Goal: Find contact information: Find contact information

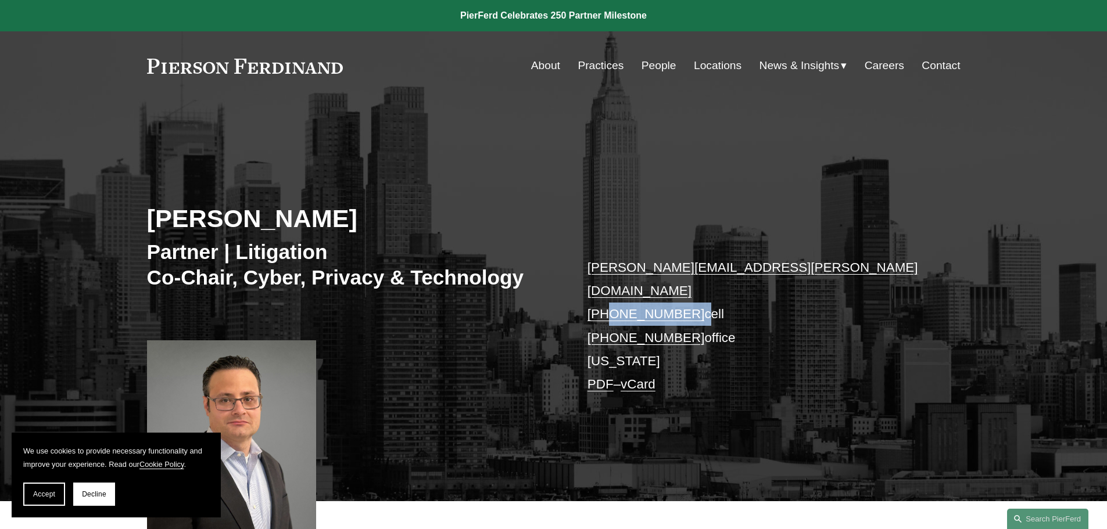
drag, startPoint x: 688, startPoint y: 291, endPoint x: 608, endPoint y: 292, distance: 79.6
click at [608, 292] on p "richard.reiter@pierferd.com +1.914.523.2976 cell +1.203.493.7026 office New Yor…" at bounding box center [756, 326] width 339 height 141
copy p "914.523.2976"
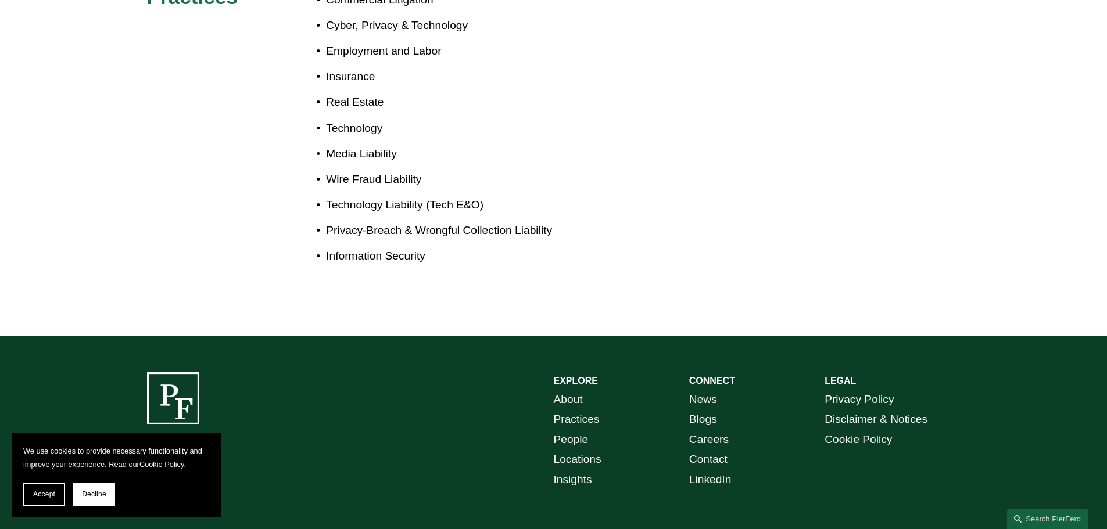
scroll to position [853, 0]
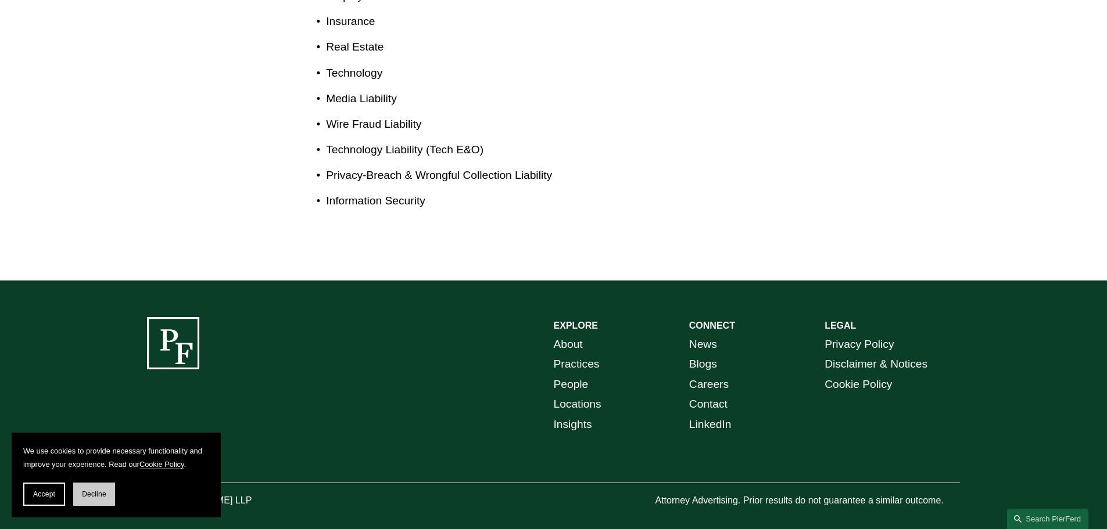
click at [109, 492] on button "Decline" at bounding box center [94, 494] width 42 height 23
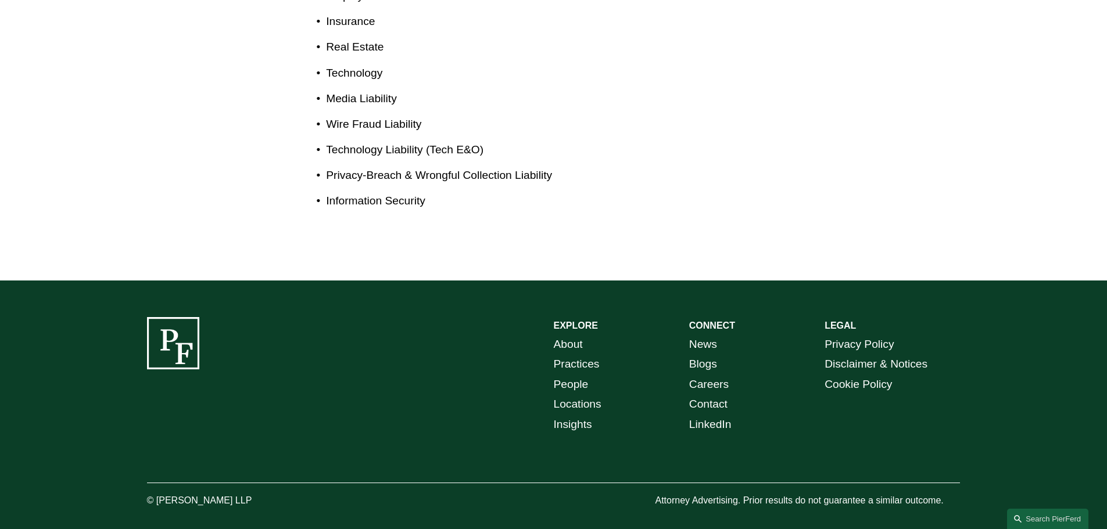
drag, startPoint x: 272, startPoint y: 490, endPoint x: 158, endPoint y: 487, distance: 113.9
click at [158, 493] on p "© [PERSON_NAME] LLP" at bounding box center [232, 501] width 170 height 17
copy p "Pierson Ferdinand LLP"
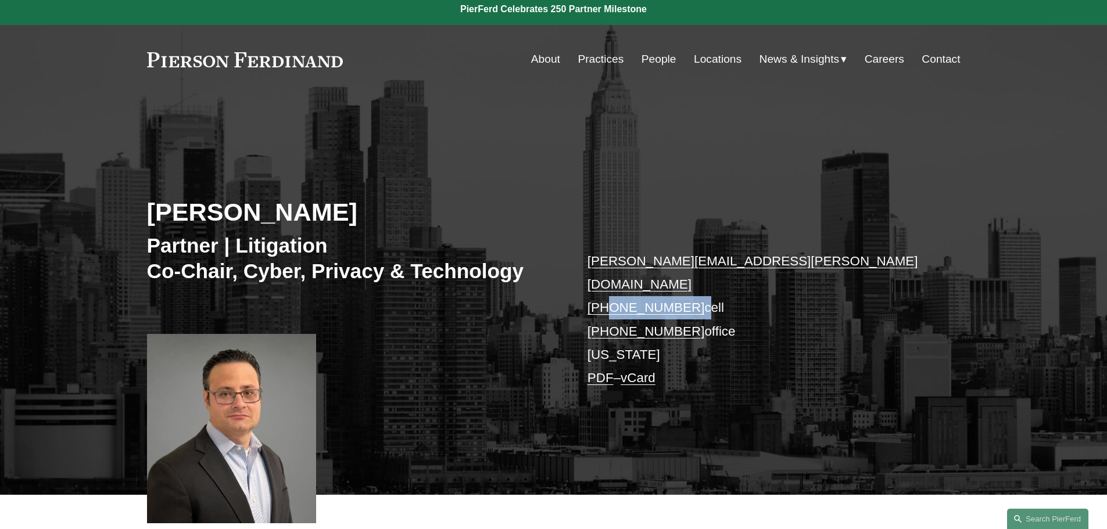
scroll to position [0, 0]
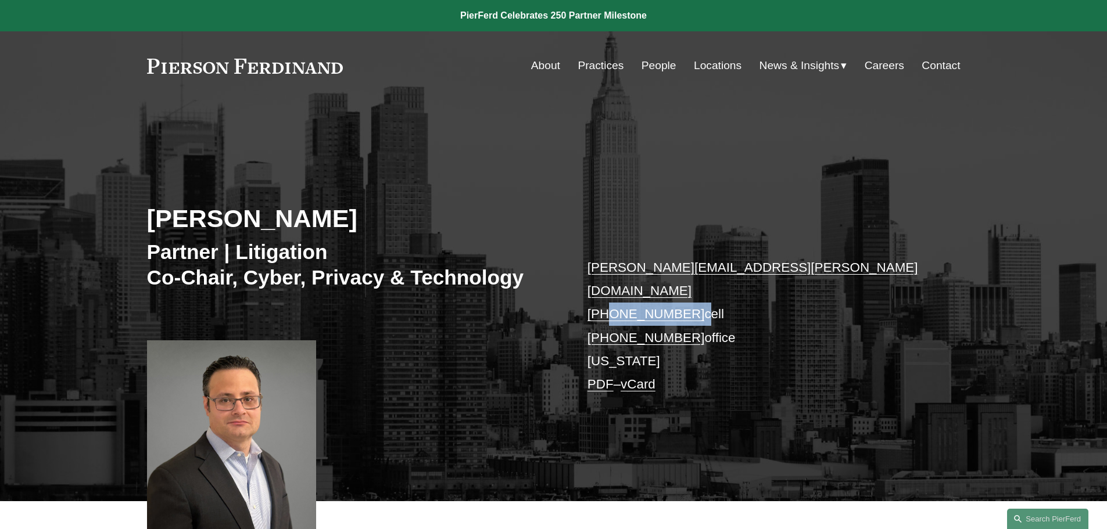
click at [936, 68] on link "Contact" at bounding box center [940, 66] width 38 height 22
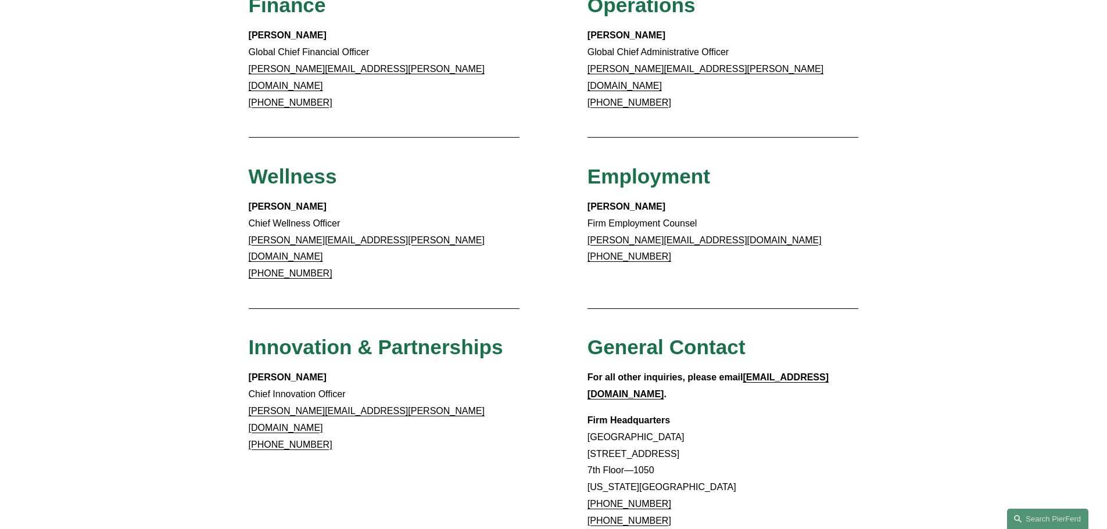
scroll to position [930, 0]
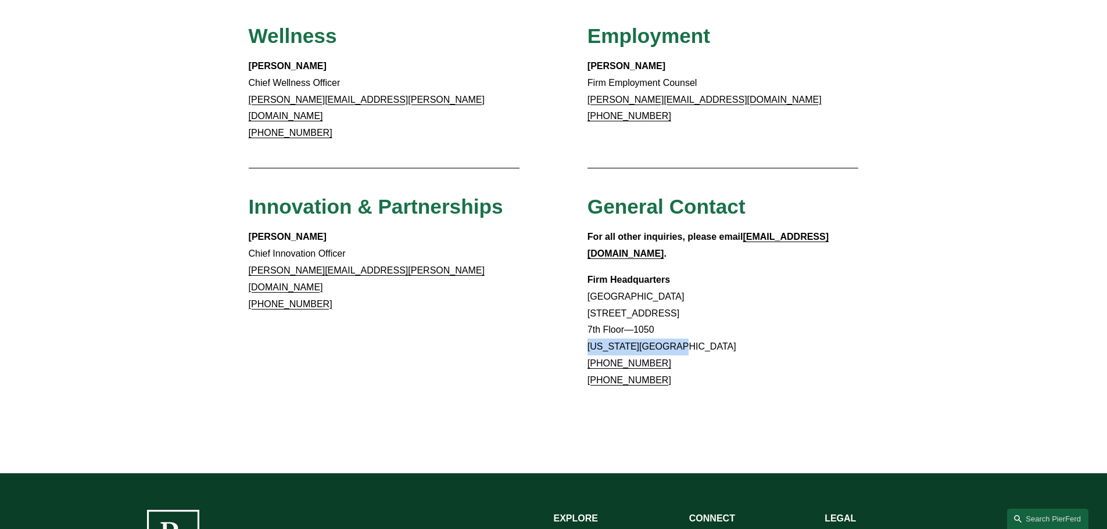
drag, startPoint x: 588, startPoint y: 290, endPoint x: 710, endPoint y: 285, distance: 122.7
click at [710, 285] on p "Firm Headquarters [GEOGRAPHIC_DATA] [STREET_ADDRESS][US_STATE] [PHONE_NUMBER] […" at bounding box center [722, 330] width 271 height 117
copy p "[US_STATE][GEOGRAPHIC_DATA]"
